Goal: Check status

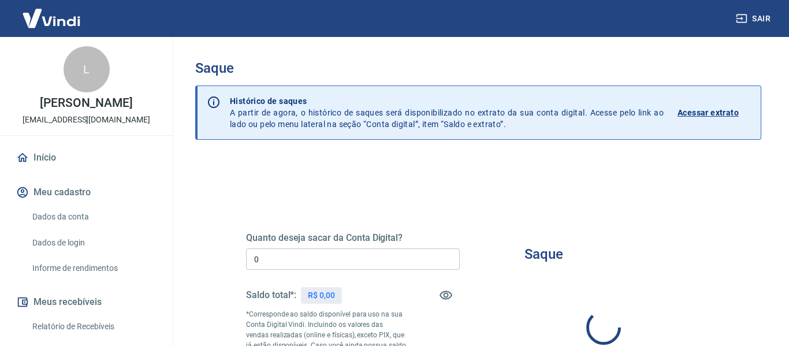
type input "R$ 0,00"
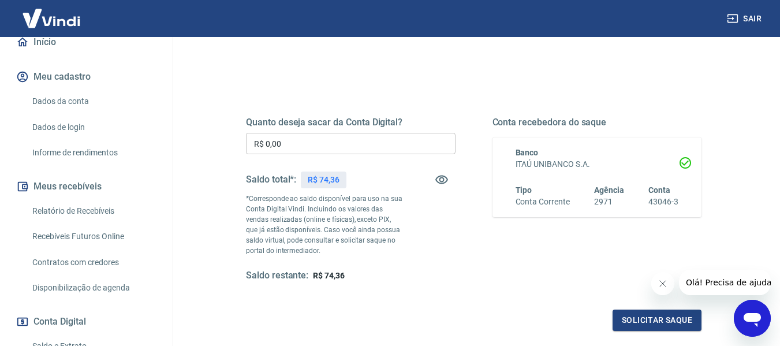
scroll to position [231, 0]
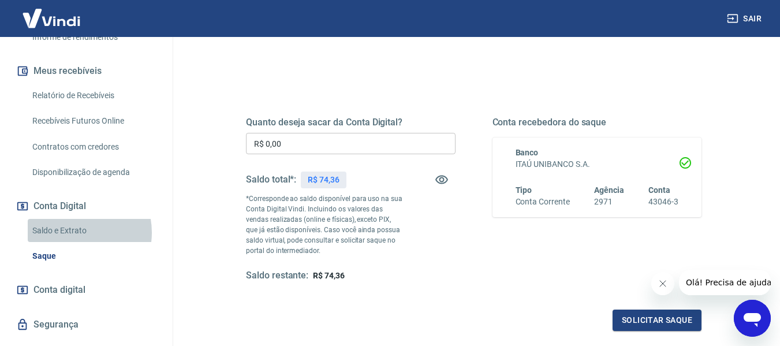
click at [76, 243] on link "Saldo e Extrato" at bounding box center [93, 231] width 131 height 24
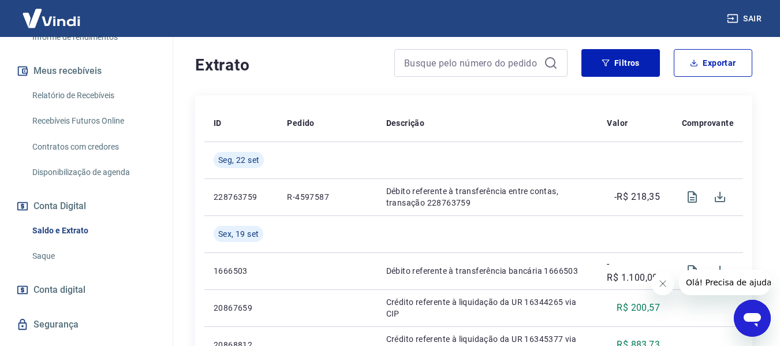
scroll to position [231, 0]
